Goal: Task Accomplishment & Management: Manage account settings

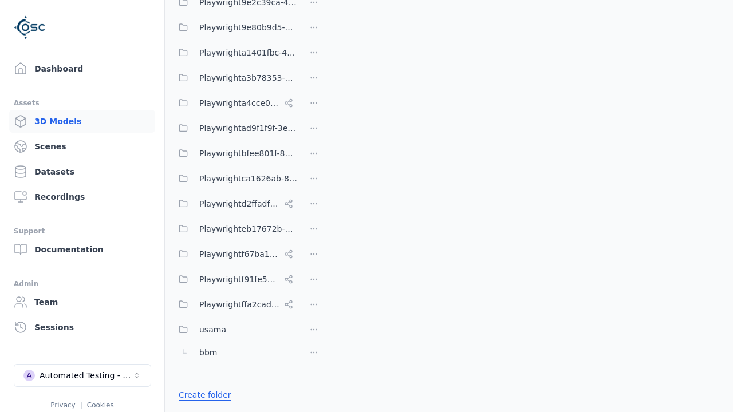
click at [201, 395] on link "Create folder" at bounding box center [205, 394] width 53 height 11
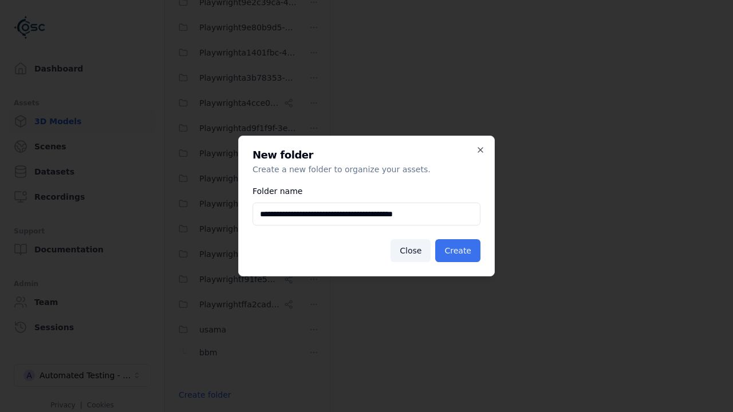
type input "**********"
click at [460, 251] on button "Create" at bounding box center [457, 250] width 45 height 23
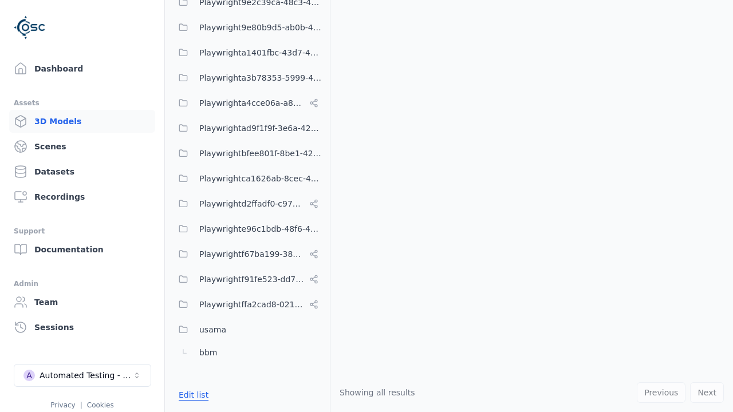
click at [191, 395] on button "Edit list" at bounding box center [194, 395] width 44 height 21
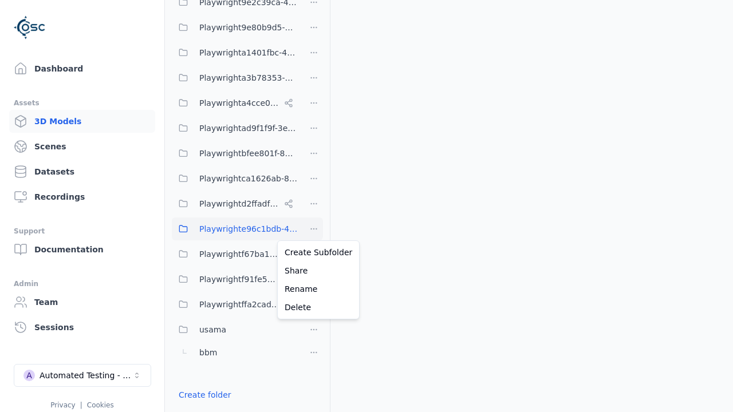
click at [314, 229] on html "Support Dashboard Assets 3D Models Scenes Datasets Recordings Support Documenta…" at bounding box center [366, 206] width 733 height 412
click at [314, 289] on div "Rename" at bounding box center [318, 289] width 77 height 18
